Goal: Information Seeking & Learning: Learn about a topic

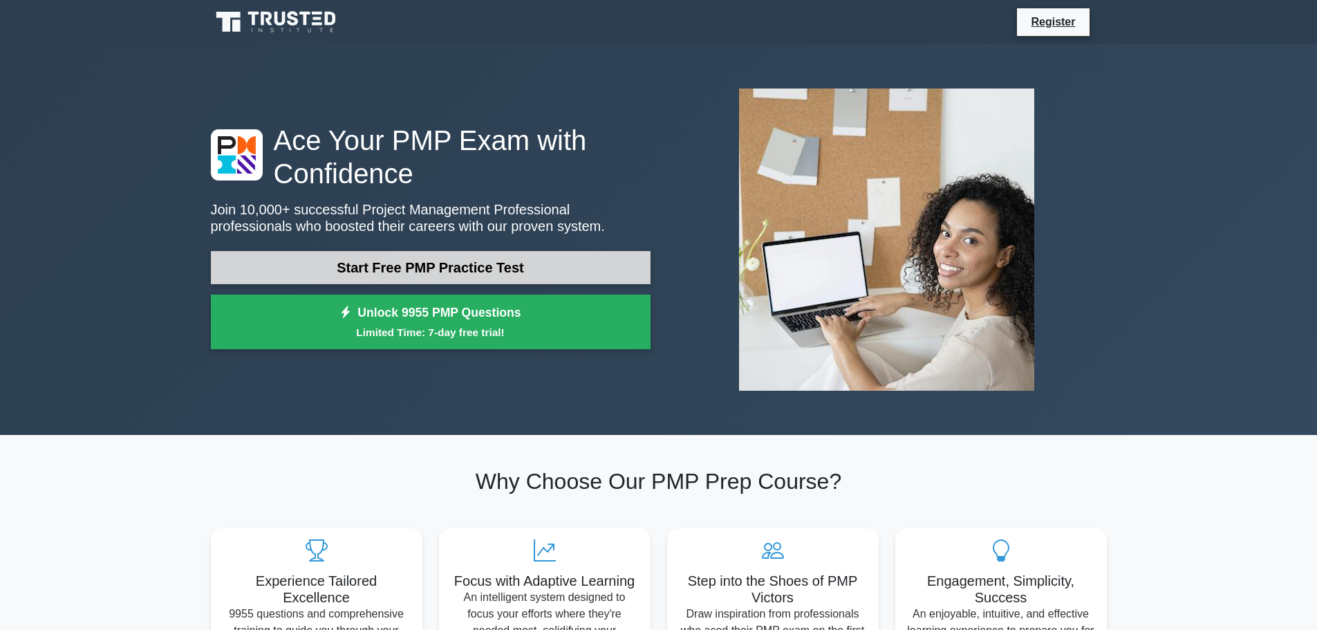
click at [432, 263] on link "Start Free PMP Practice Test" at bounding box center [431, 267] width 440 height 33
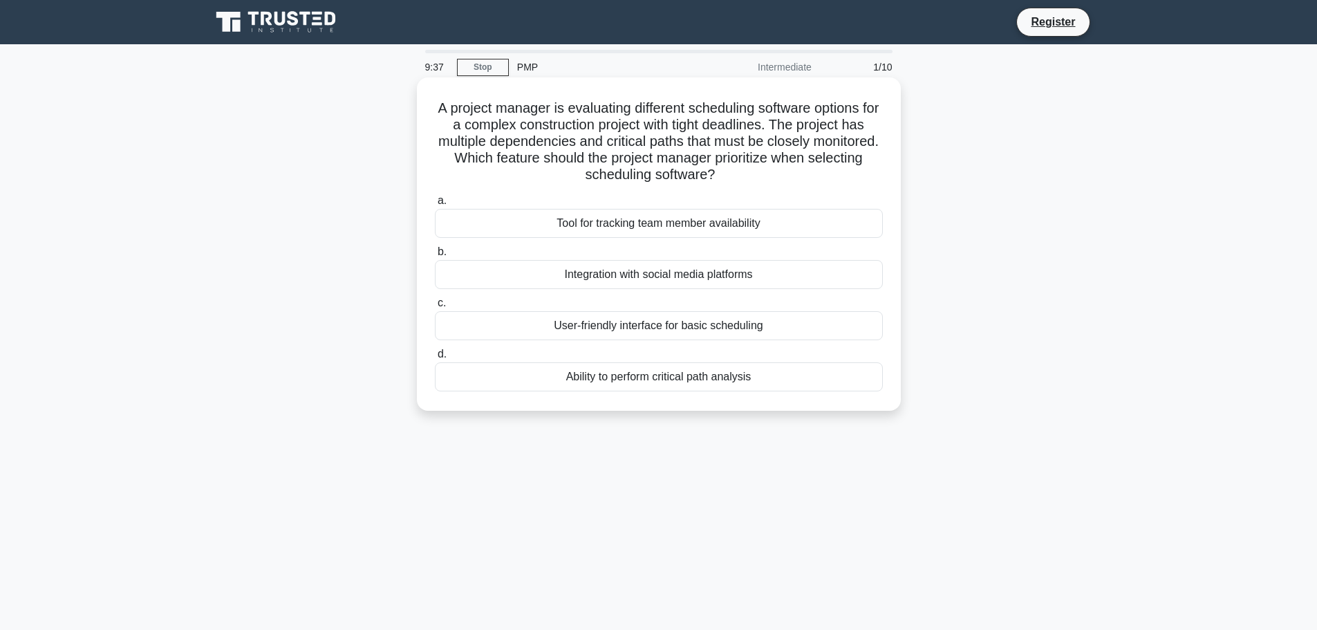
click at [679, 381] on div "Ability to perform critical path analysis" at bounding box center [659, 376] width 448 height 29
click at [435, 359] on input "d. Ability to perform critical path analysis" at bounding box center [435, 354] width 0 height 9
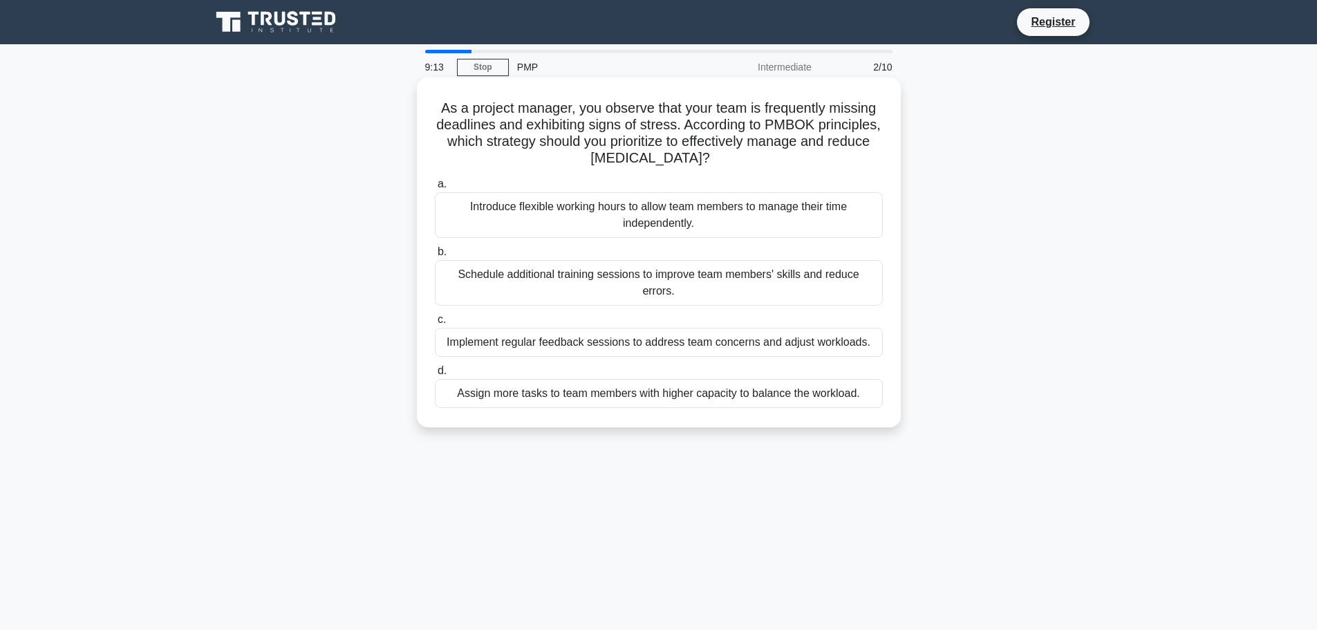
click at [702, 328] on div "Implement regular feedback sessions to address team concerns and adjust workloa…" at bounding box center [659, 342] width 448 height 29
click at [435, 324] on input "c. Implement regular feedback sessions to address team concerns and adjust work…" at bounding box center [435, 319] width 0 height 9
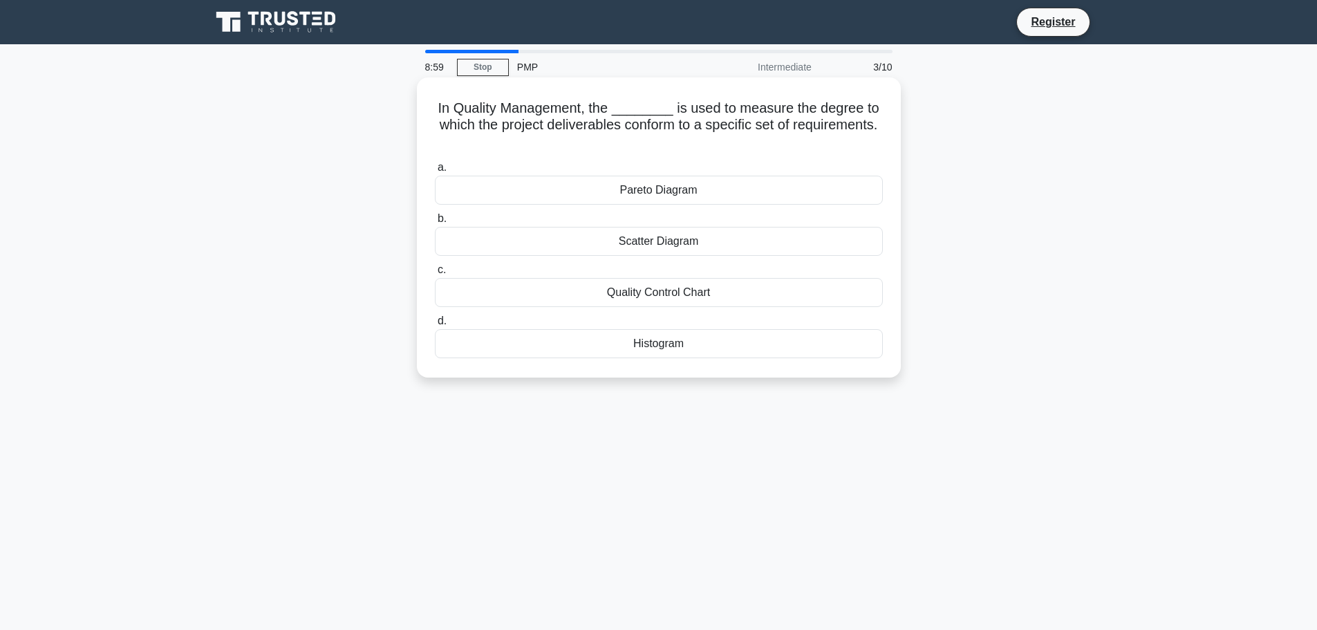
click at [704, 189] on div "Pareto Diagram" at bounding box center [659, 190] width 448 height 29
click at [435, 172] on input "a. Pareto Diagram" at bounding box center [435, 167] width 0 height 9
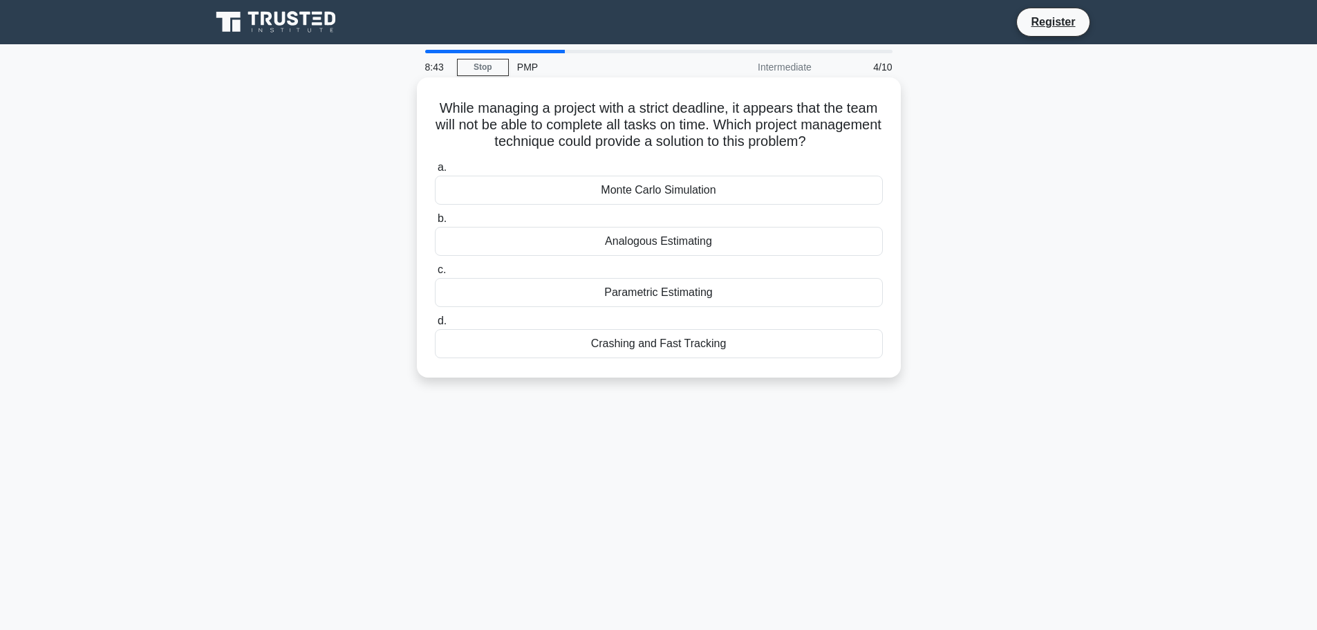
click at [669, 299] on div "Parametric Estimating" at bounding box center [659, 292] width 448 height 29
click at [435, 274] on input "c. Parametric Estimating" at bounding box center [435, 270] width 0 height 9
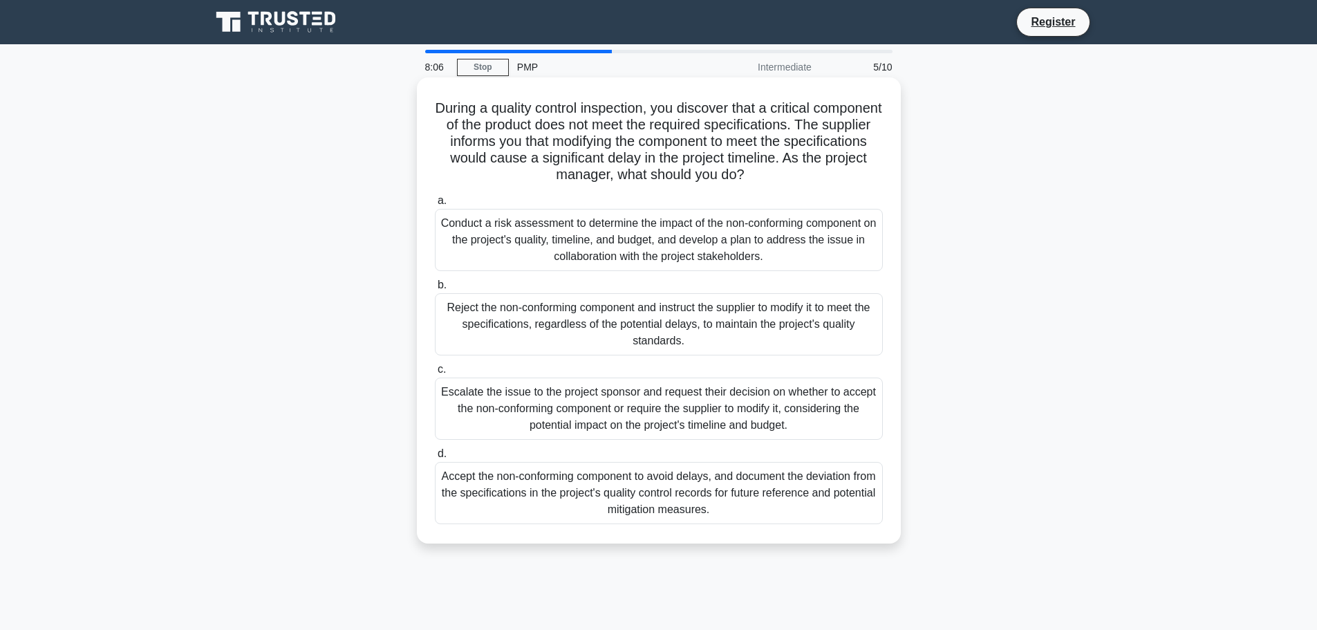
click at [628, 234] on div "Conduct a risk assessment to determine the impact of the non-conforming compone…" at bounding box center [659, 240] width 448 height 62
click at [435, 205] on input "a. Conduct a risk assessment to determine the impact of the non-conforming comp…" at bounding box center [435, 200] width 0 height 9
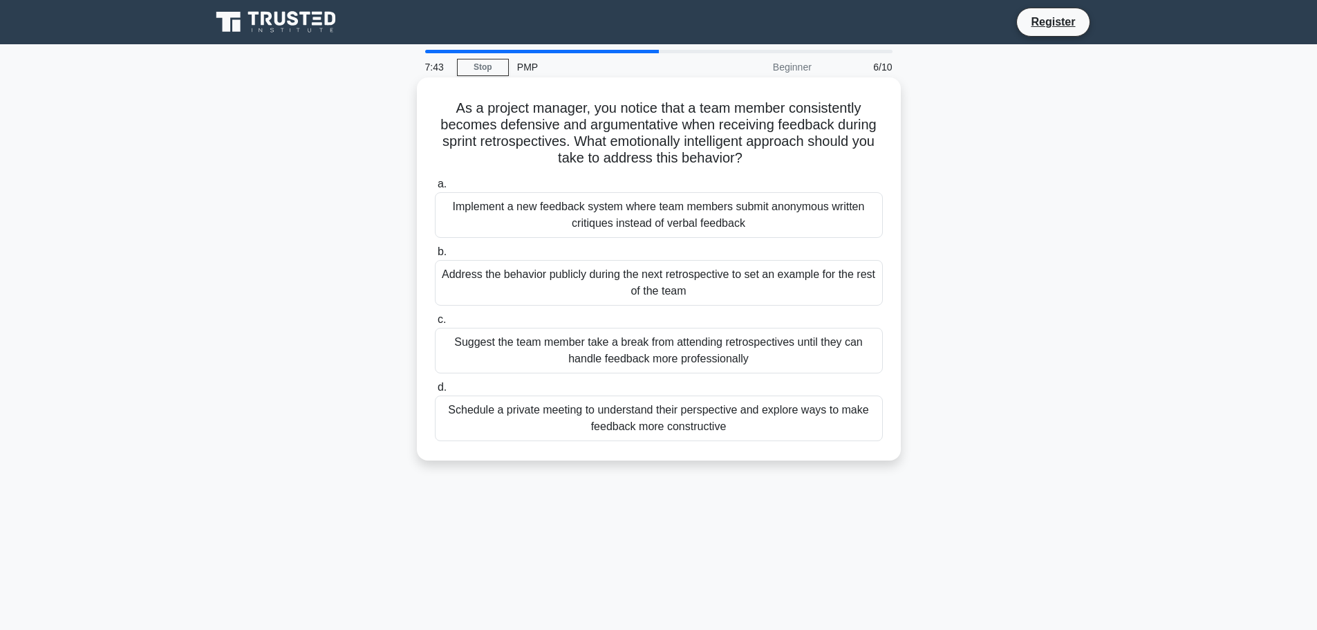
click at [716, 428] on div "Schedule a private meeting to understand their perspective and explore ways to …" at bounding box center [659, 418] width 448 height 46
click at [435, 392] on input "d. Schedule a private meeting to understand their perspective and explore ways …" at bounding box center [435, 387] width 0 height 9
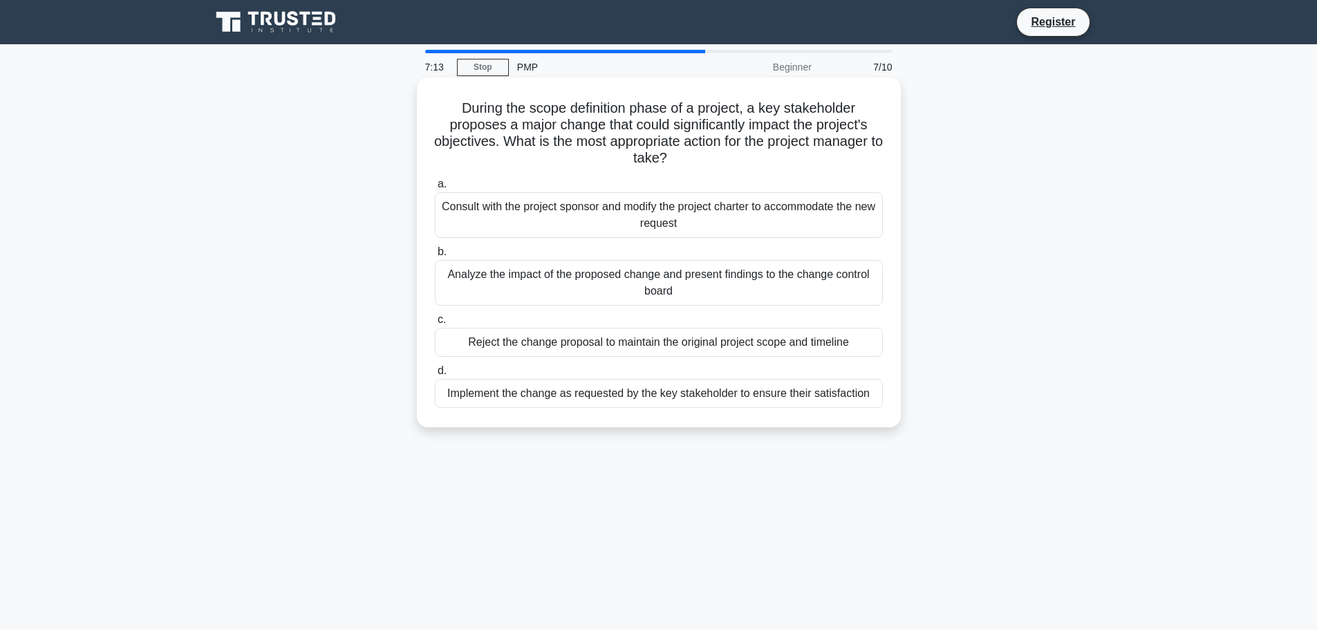
click at [603, 281] on div "Analyze the impact of the proposed change and present findings to the change co…" at bounding box center [659, 283] width 448 height 46
click at [435, 257] on input "b. Analyze the impact of the proposed change and present findings to the change…" at bounding box center [435, 252] width 0 height 9
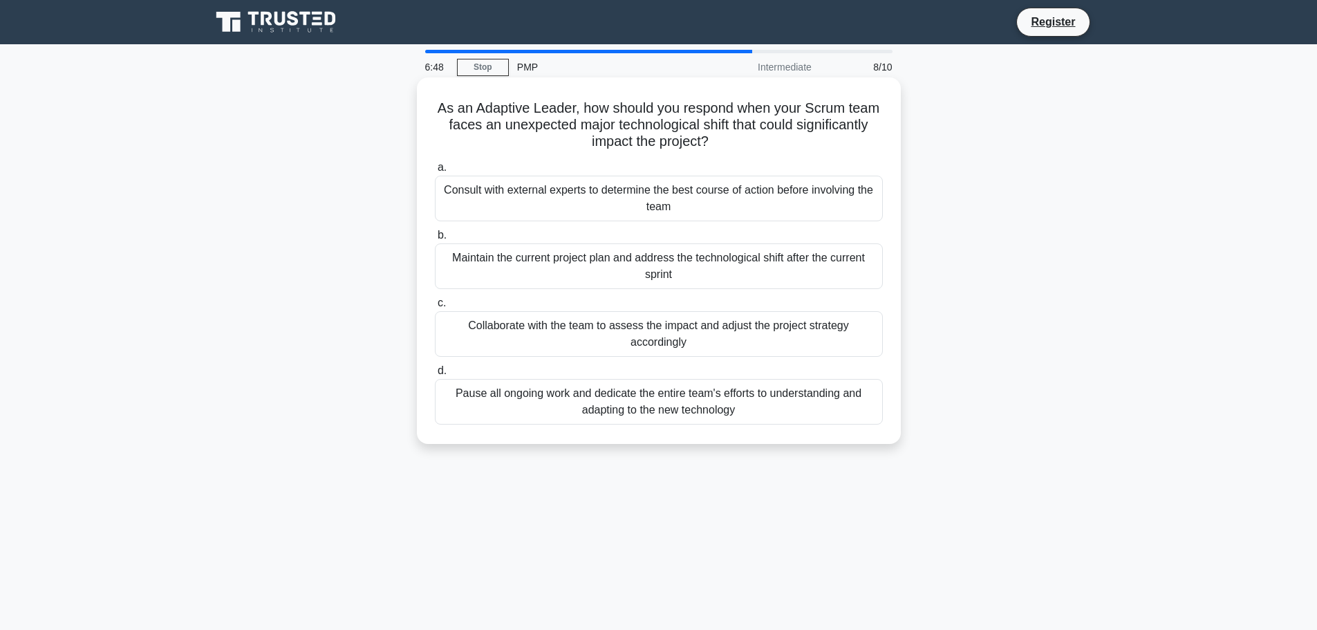
click at [705, 345] on div "Collaborate with the team to assess the impact and adjust the project strategy …" at bounding box center [659, 334] width 448 height 46
click at [435, 308] on input "c. Collaborate with the team to assess the impact and adjust the project strate…" at bounding box center [435, 303] width 0 height 9
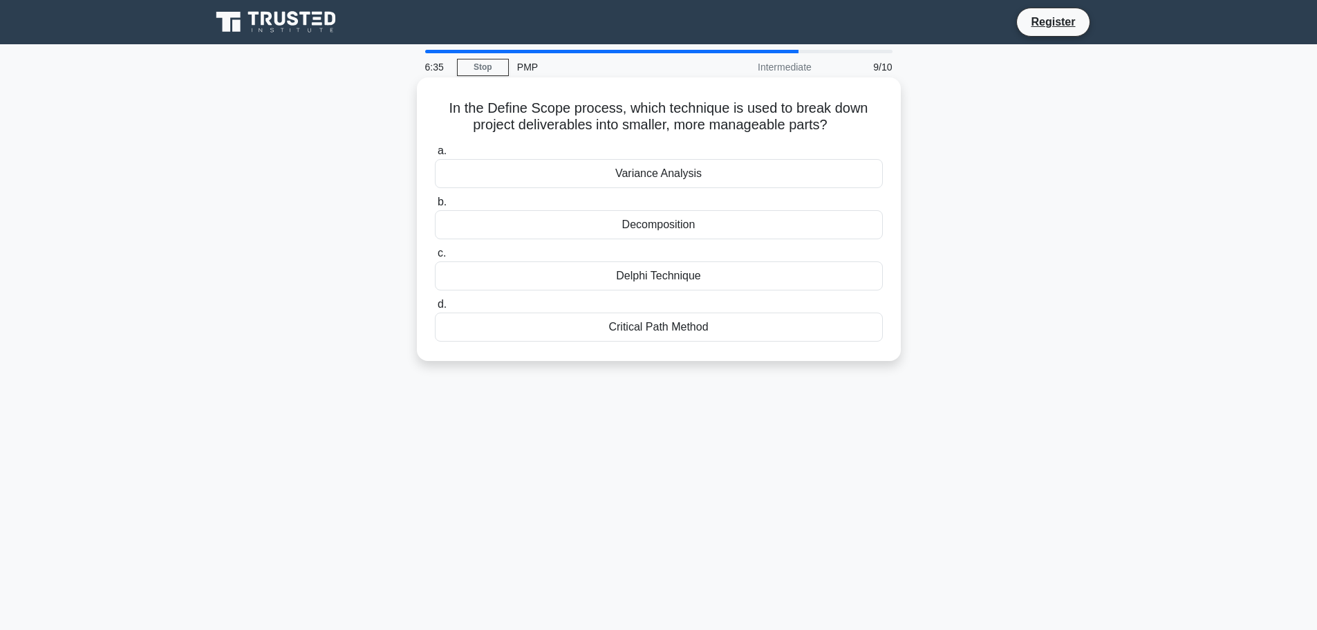
click at [684, 230] on div "Decomposition" at bounding box center [659, 224] width 448 height 29
click at [435, 207] on input "b. Decomposition" at bounding box center [435, 202] width 0 height 9
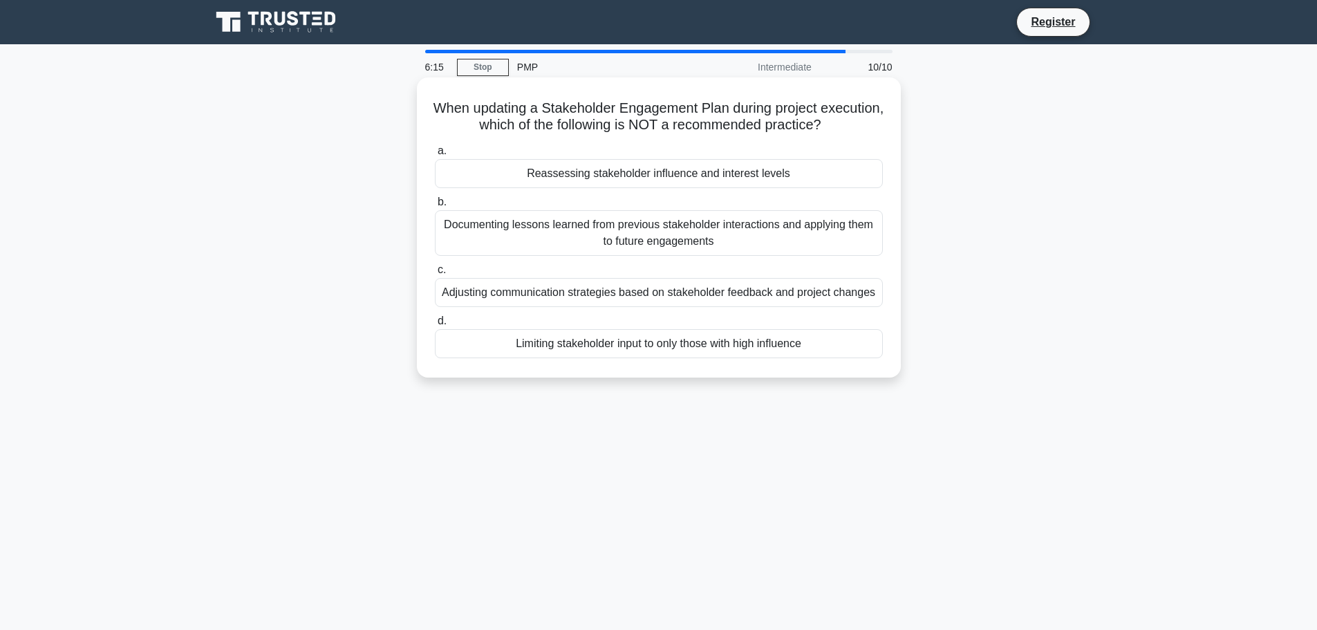
click at [676, 178] on div "Reassessing stakeholder influence and interest levels" at bounding box center [659, 173] width 448 height 29
click at [435, 156] on input "a. Reassessing stakeholder influence and interest levels" at bounding box center [435, 151] width 0 height 9
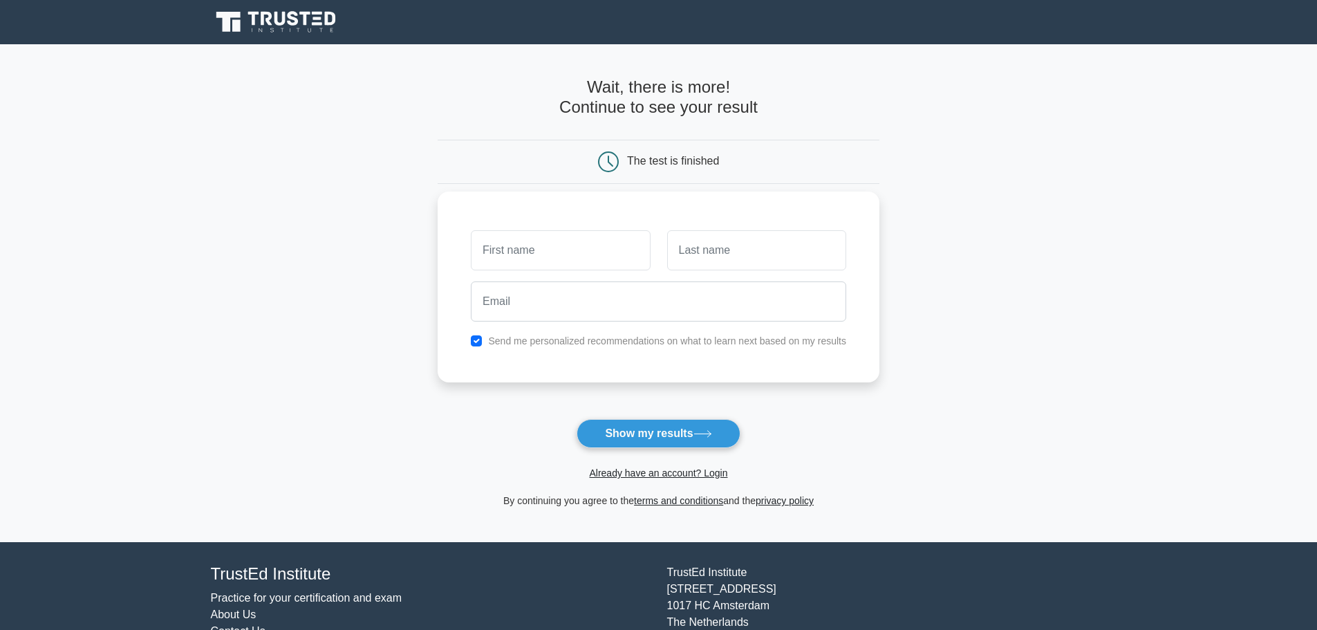
click at [580, 249] on input "text" at bounding box center [560, 250] width 179 height 40
type input "[PERSON_NAME]"
click at [715, 250] on input "text" at bounding box center [756, 250] width 179 height 40
type input "Korbut"
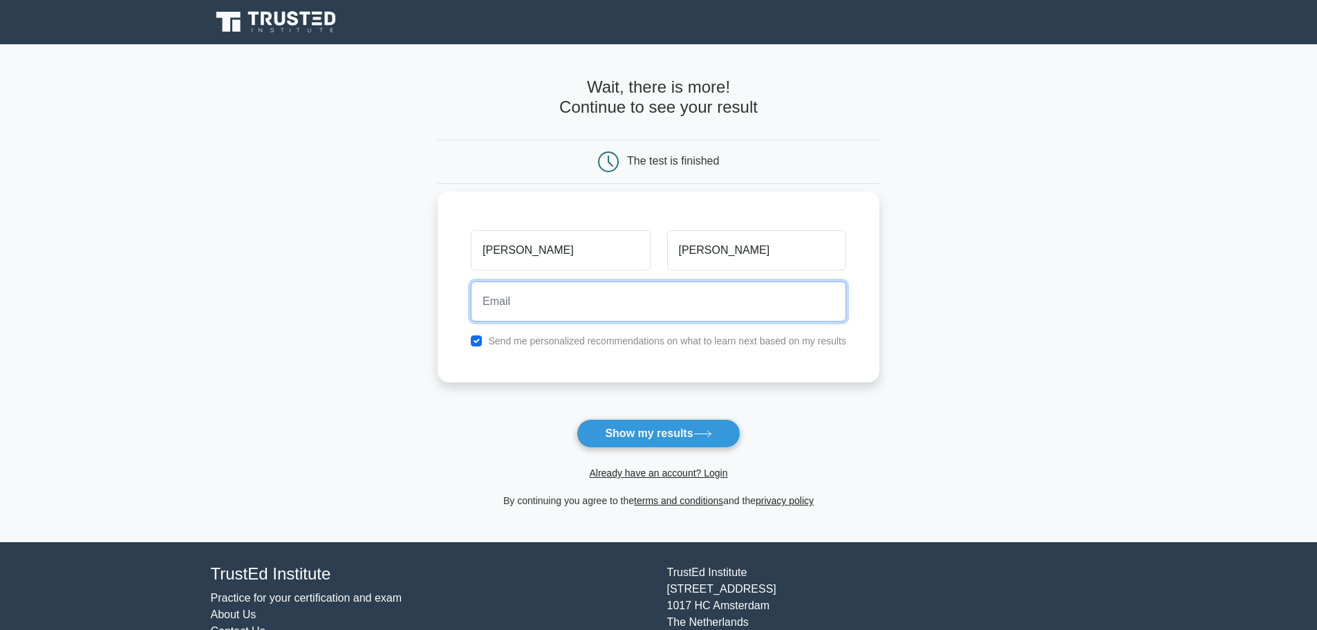
click at [595, 305] on input "email" at bounding box center [658, 301] width 375 height 40
type input "dkorbut@outlook.com"
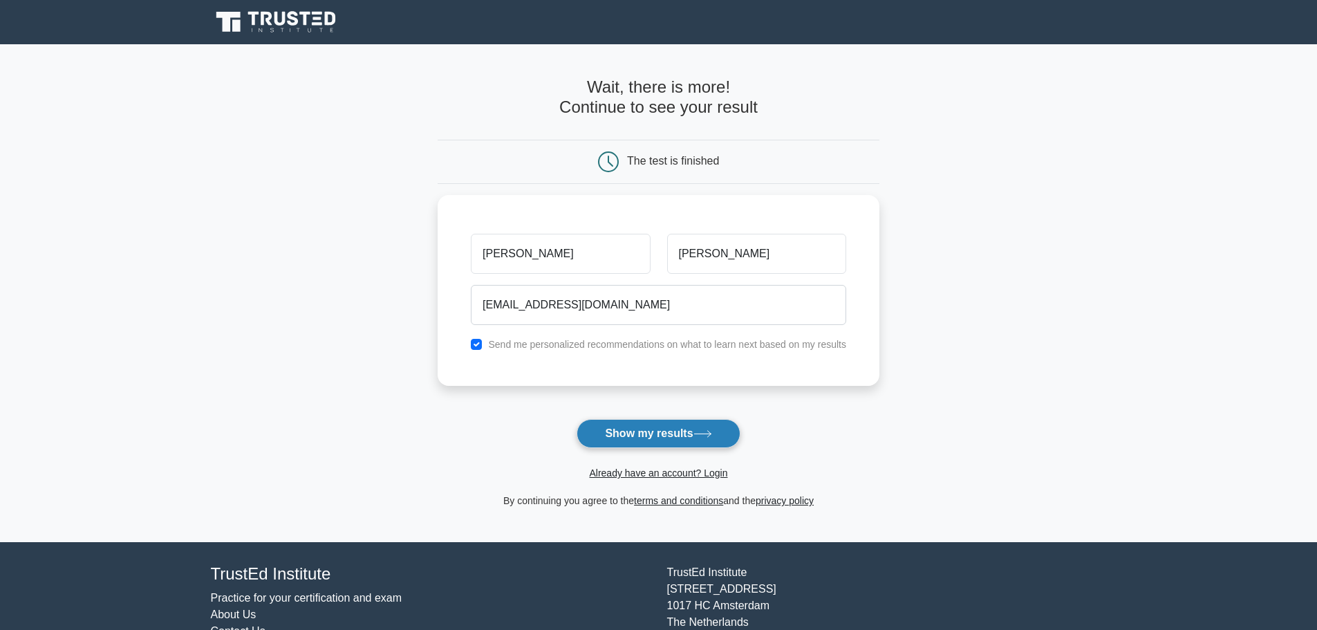
click at [660, 431] on button "Show my results" at bounding box center [658, 433] width 163 height 29
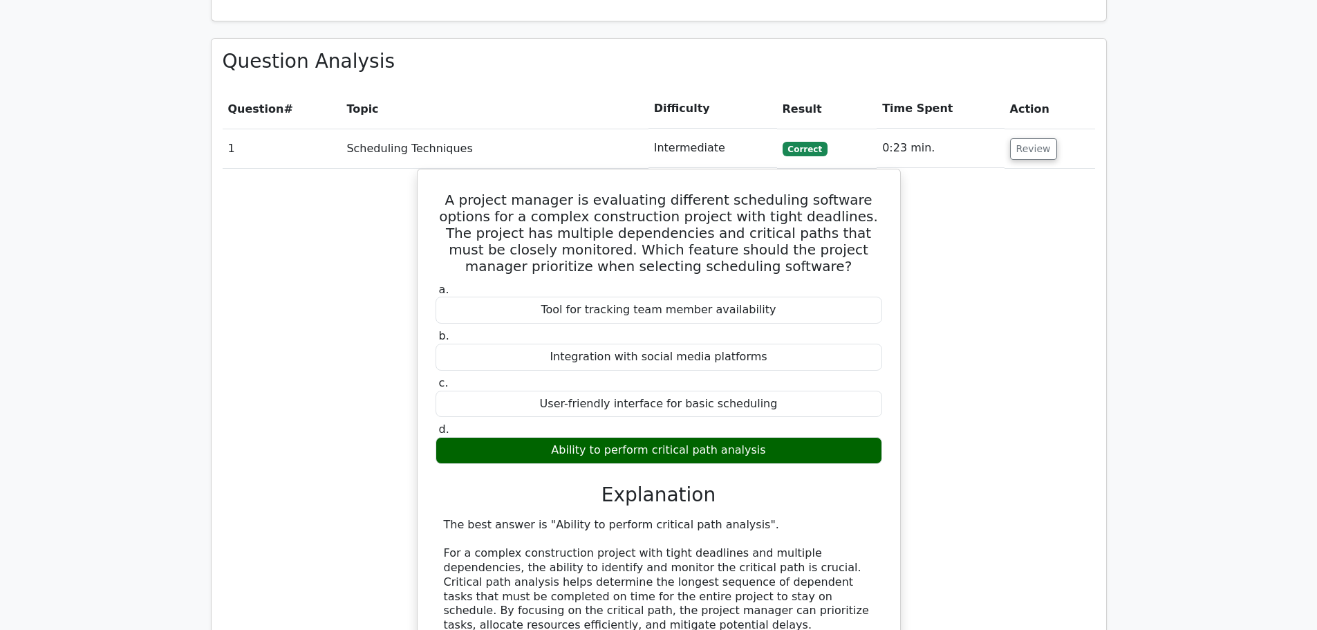
scroll to position [1106, 0]
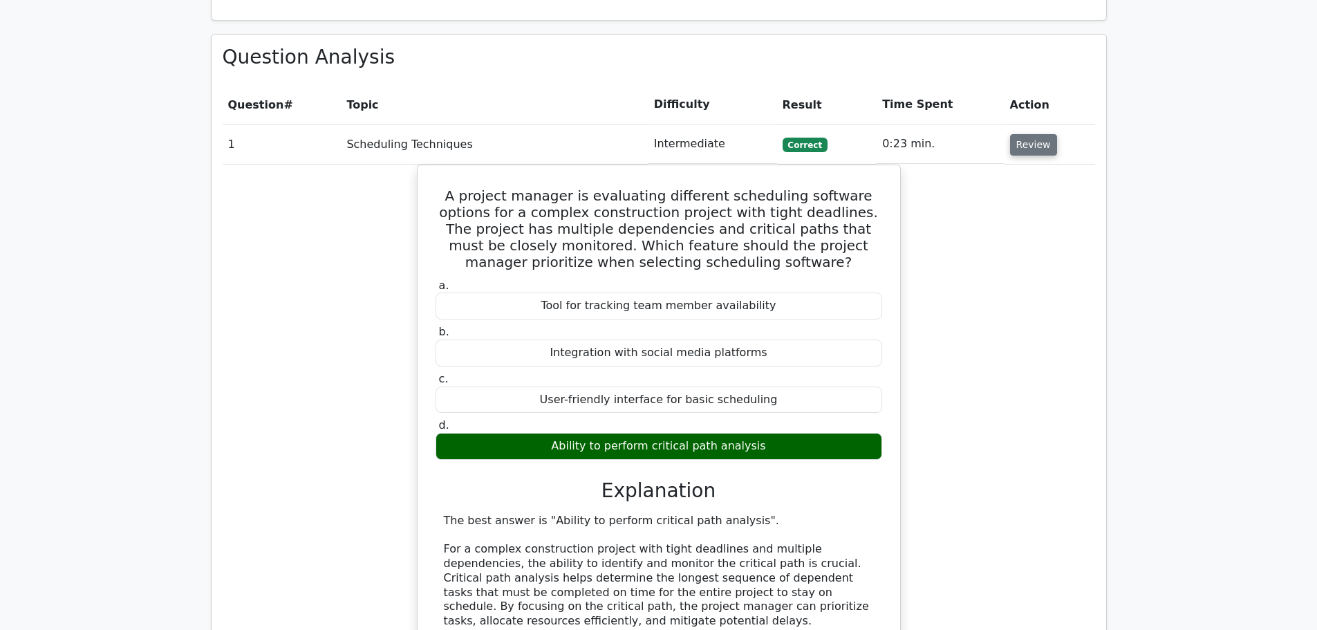
click at [1045, 134] on button "Review" at bounding box center [1033, 144] width 47 height 21
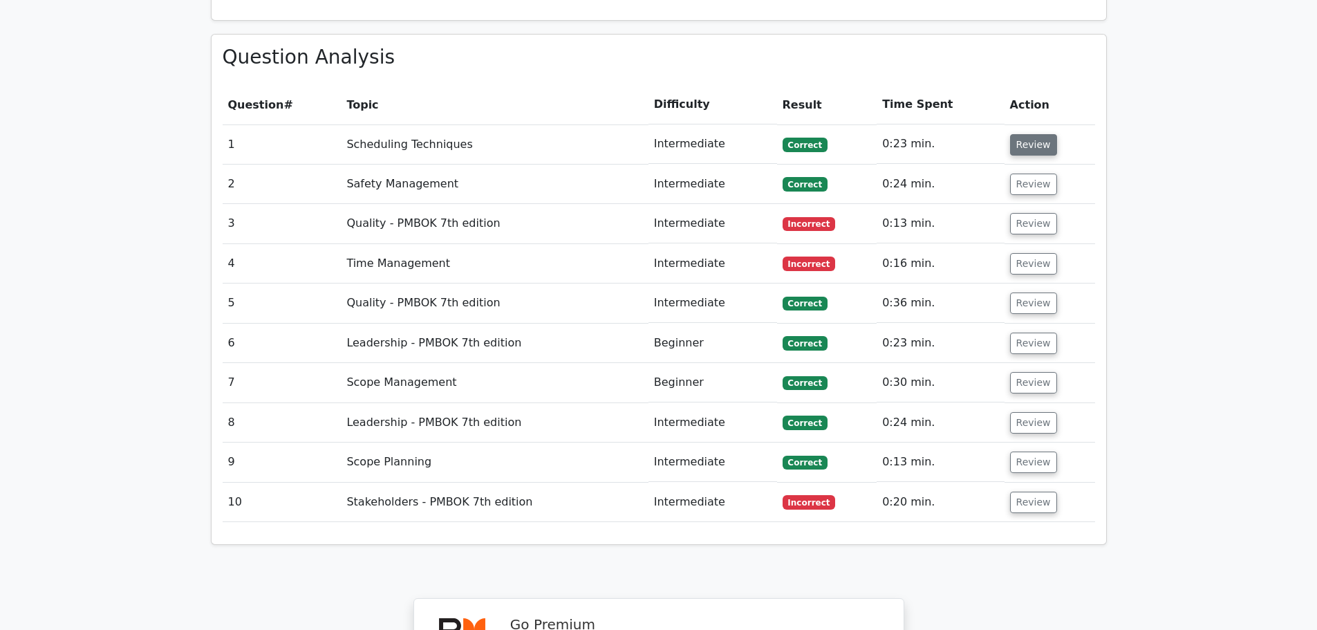
click at [1029, 134] on button "Review" at bounding box center [1033, 144] width 47 height 21
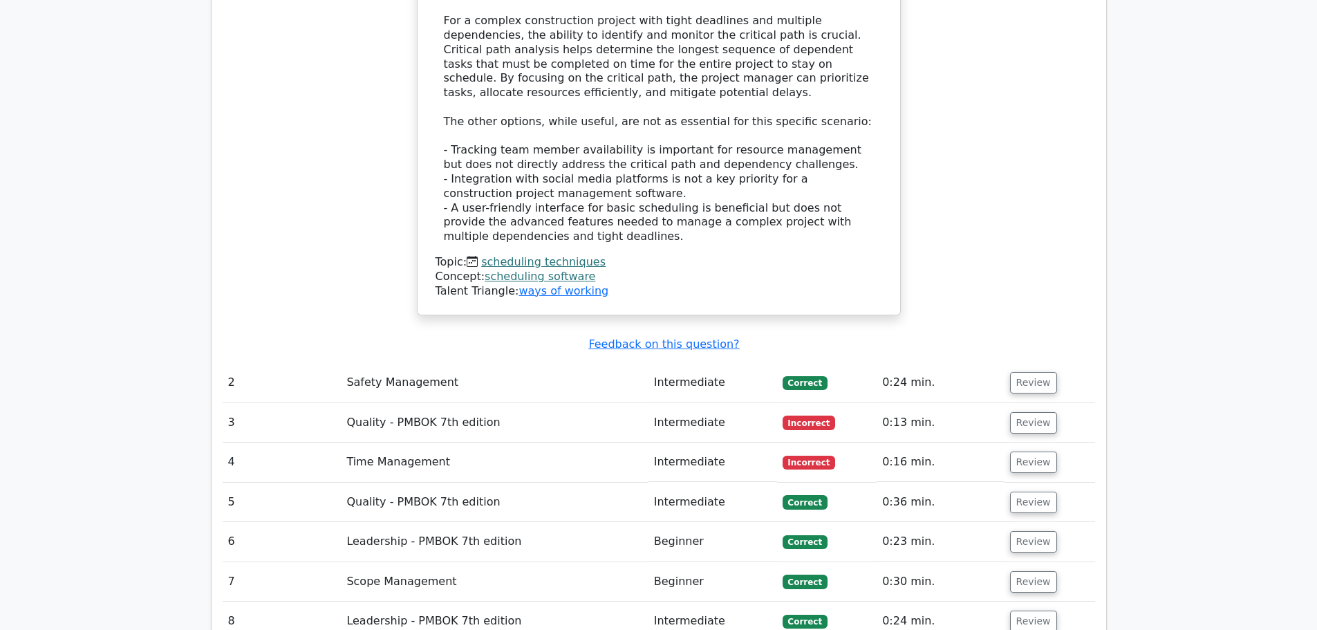
scroll to position [1659, 0]
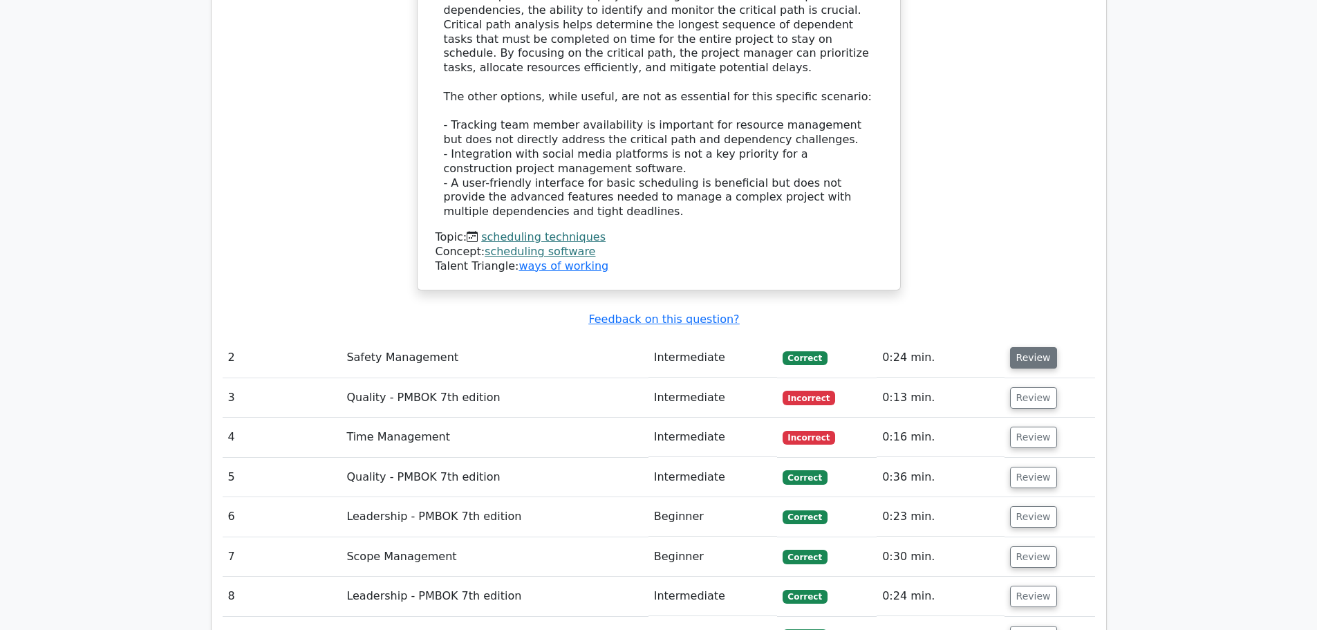
click at [1040, 347] on button "Review" at bounding box center [1033, 357] width 47 height 21
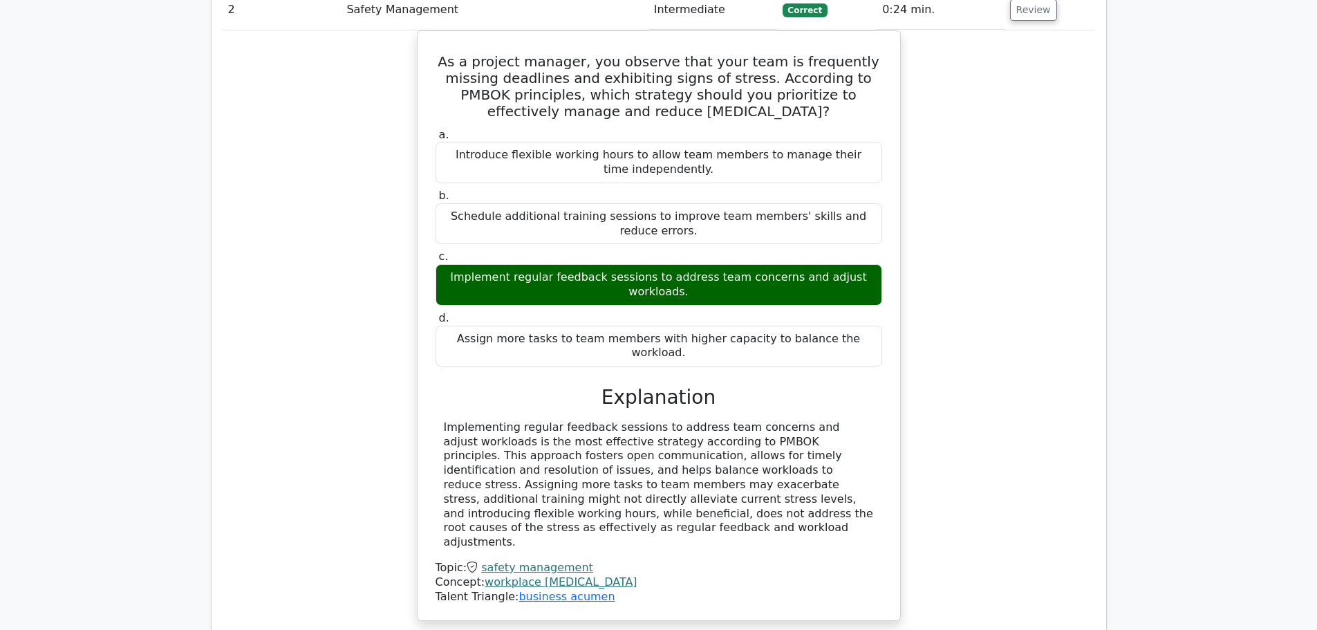
scroll to position [2143, 0]
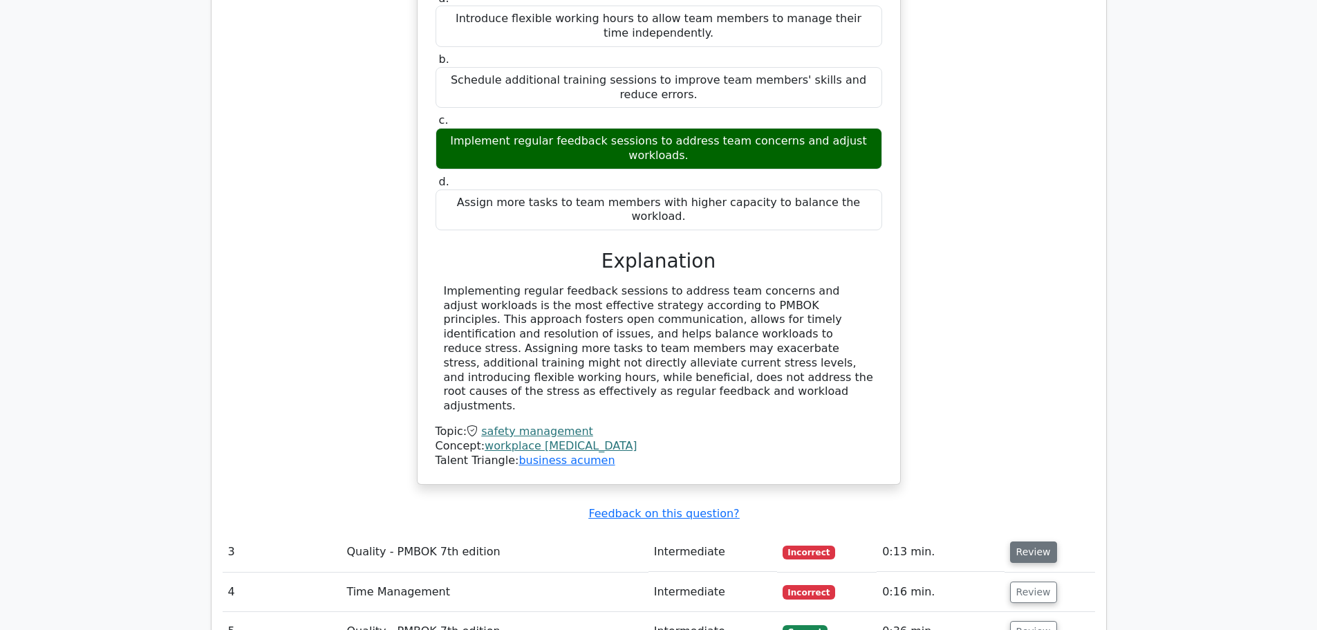
click at [1036, 541] on button "Review" at bounding box center [1033, 551] width 47 height 21
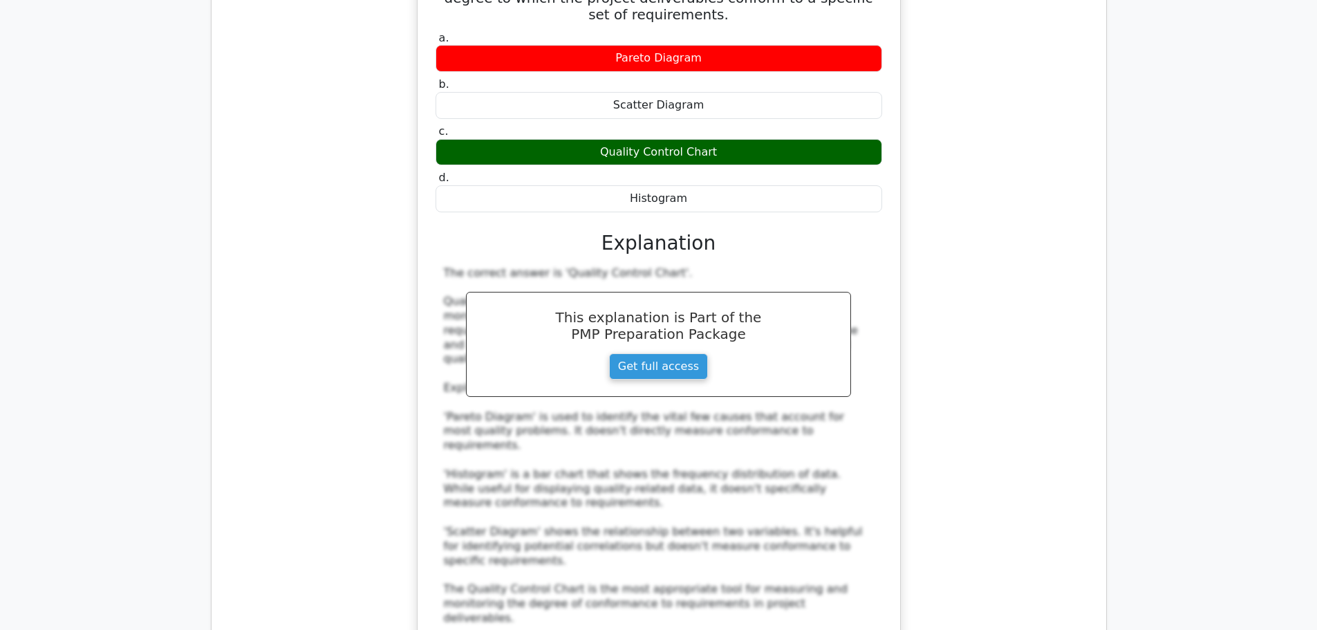
scroll to position [3042, 0]
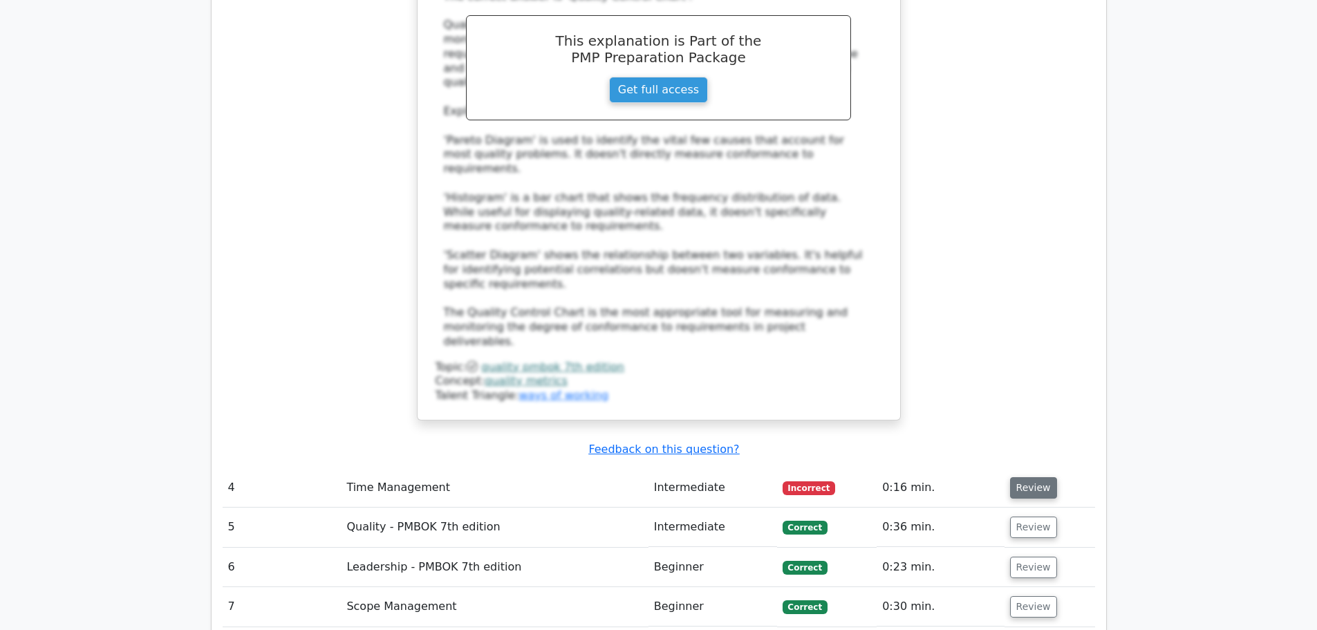
click at [1025, 477] on button "Review" at bounding box center [1033, 487] width 47 height 21
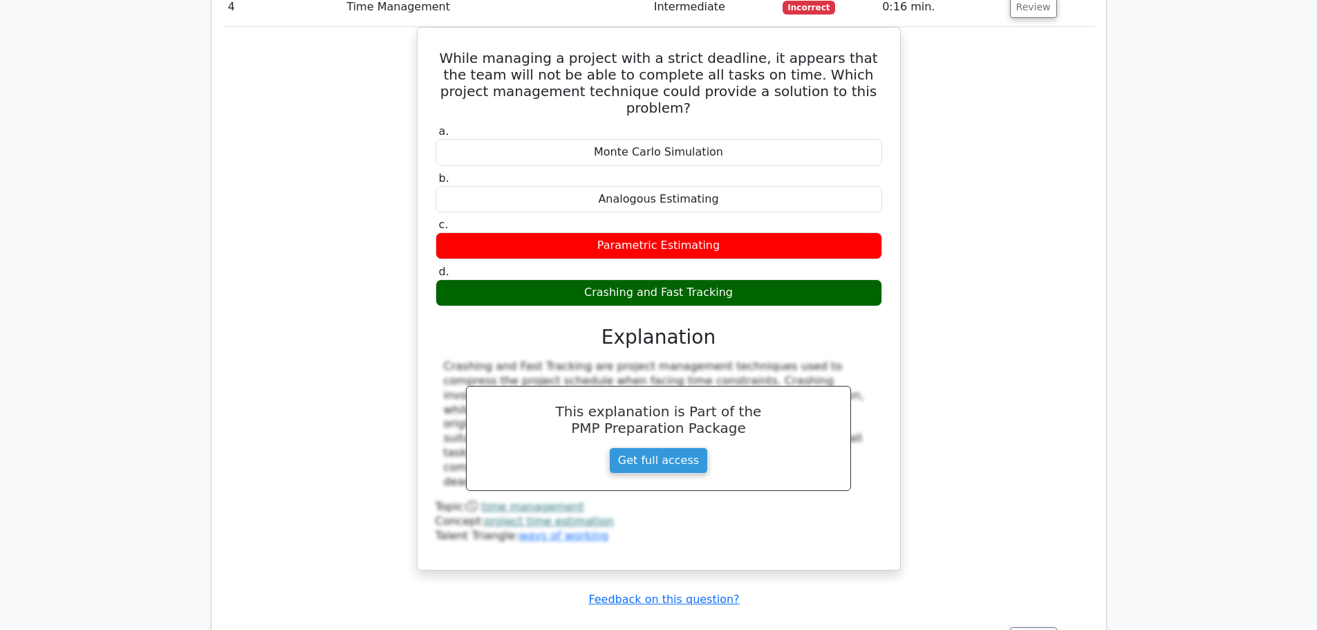
scroll to position [3734, 0]
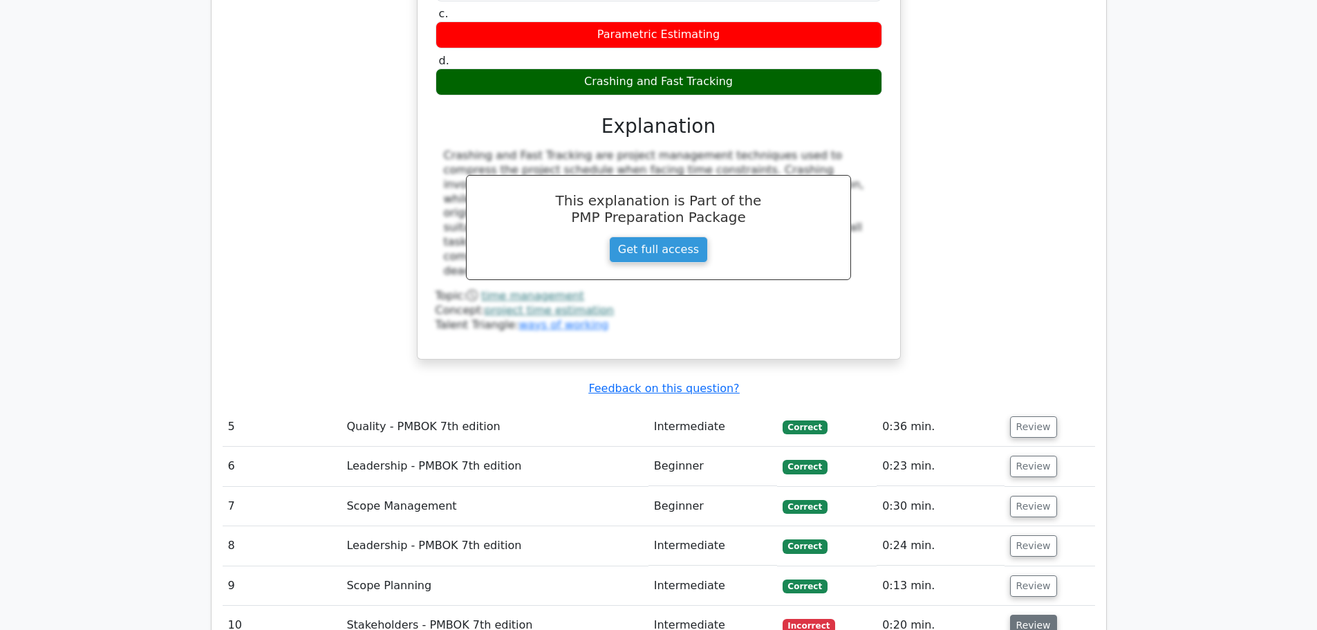
click at [1037, 615] on button "Review" at bounding box center [1033, 625] width 47 height 21
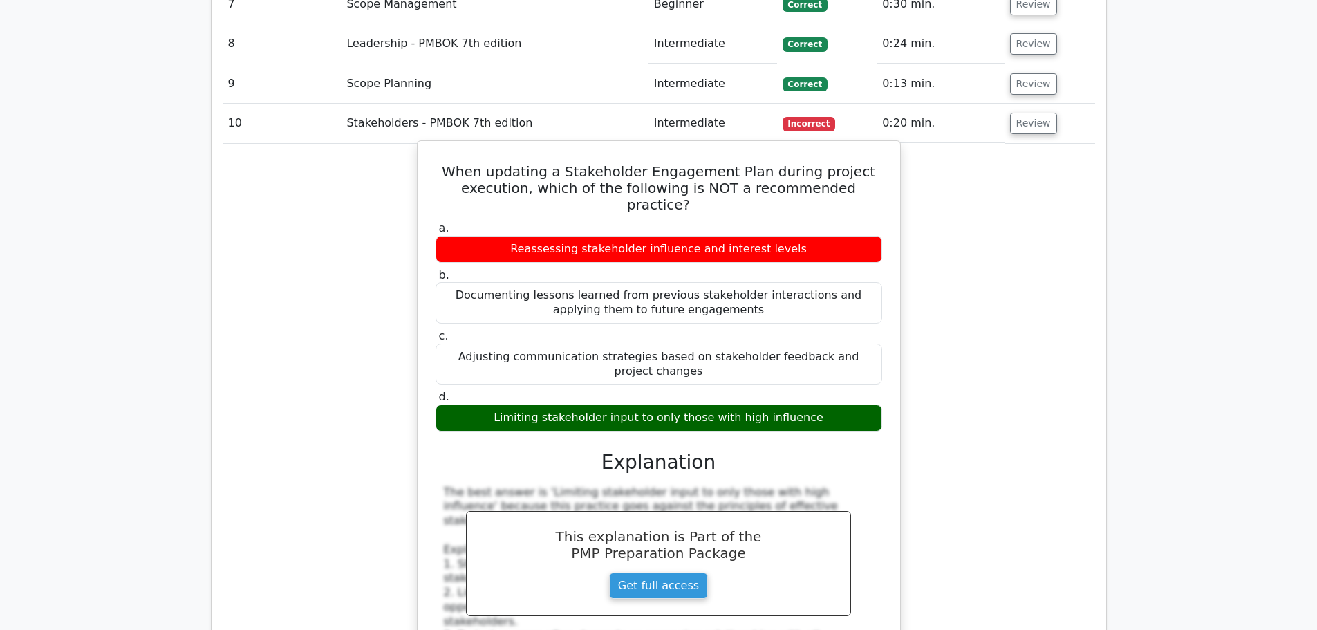
scroll to position [4287, 0]
